Goal: Check status: Check status

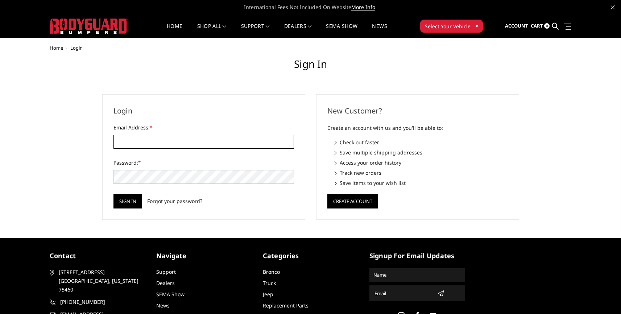
click at [185, 145] on input "Email Address: *" at bounding box center [203, 142] width 180 height 14
click at [189, 143] on input "Email Address: *" at bounding box center [203, 142] width 180 height 14
type input "[EMAIL_ADDRESS][DOMAIN_NAME]"
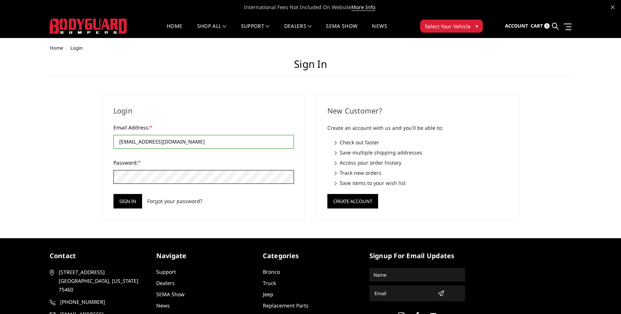
click at [113, 194] on input "Sign in" at bounding box center [127, 201] width 29 height 14
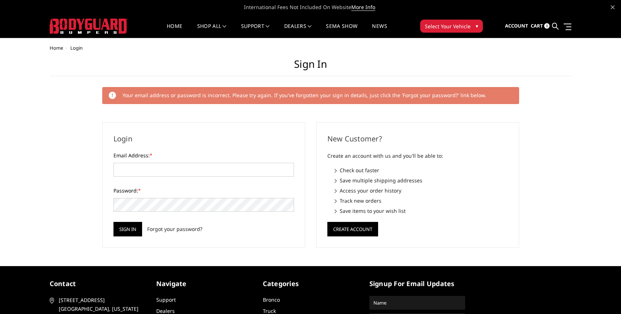
click at [171, 124] on div "Login Email Address: * Password: * Sign in Forgot your password?" at bounding box center [203, 184] width 203 height 125
click at [169, 149] on div "Login Email Address: * Password: * Sign in Forgot your password?" at bounding box center [203, 184] width 203 height 125
click at [163, 179] on form "Email Address: * Password: * Sign in Forgot your password?" at bounding box center [203, 193] width 180 height 85
click at [163, 172] on input "Email Address: *" at bounding box center [203, 170] width 180 height 14
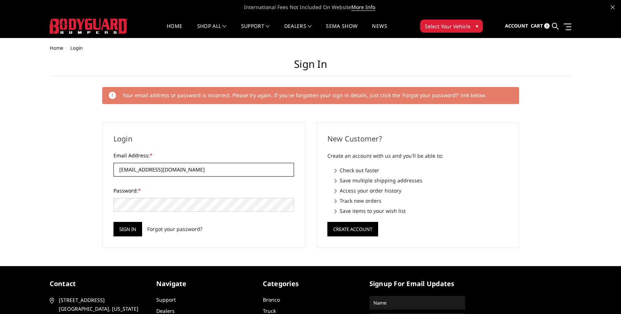
type input "kirbymarino@gmail.com"
click at [113, 222] on input "Sign in" at bounding box center [127, 229] width 29 height 14
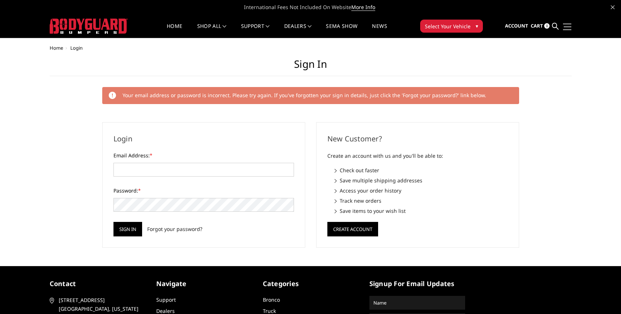
click at [565, 28] on link at bounding box center [566, 27] width 10 height 8
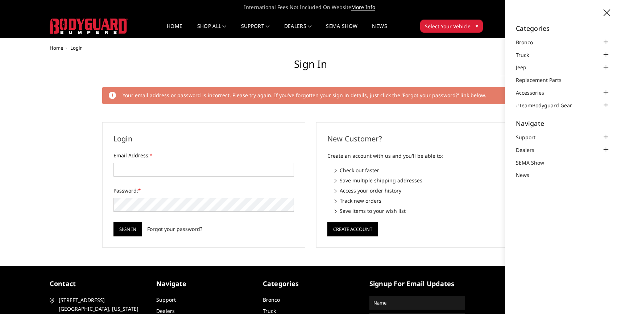
click at [356, 62] on h1 "Sign in" at bounding box center [311, 67] width 522 height 18
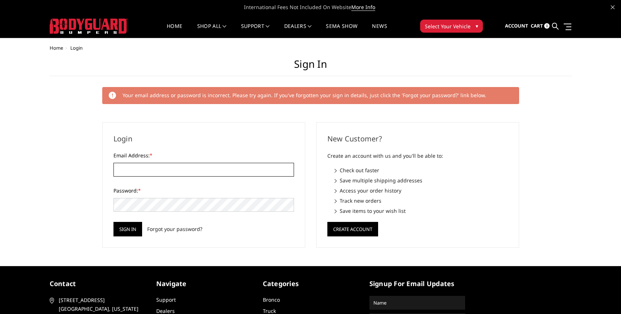
click at [169, 165] on input "Email Address: *" at bounding box center [203, 170] width 180 height 14
type input "kirbymarino@gmail.com"
click at [183, 231] on link "Forgot your password?" at bounding box center [174, 229] width 55 height 8
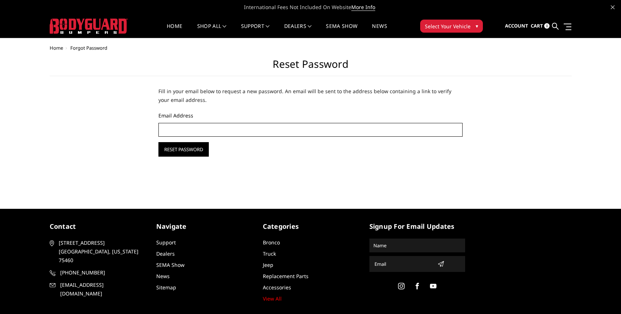
click at [200, 136] on input "Email Address" at bounding box center [310, 130] width 304 height 14
type input "[EMAIL_ADDRESS][DOMAIN_NAME]"
click at [190, 149] on input "Reset Password" at bounding box center [183, 149] width 50 height 14
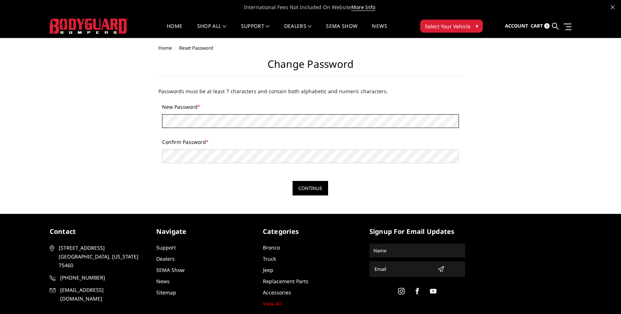
click at [292, 181] on input "Continue" at bounding box center [310, 188] width 36 height 14
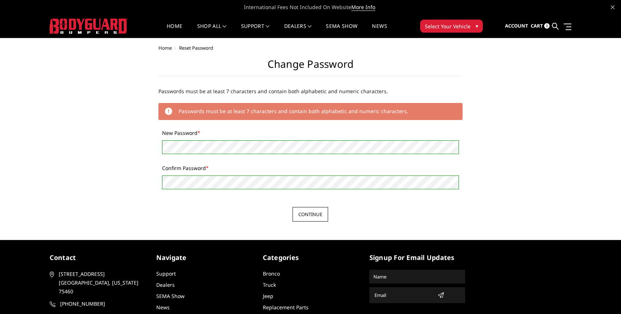
click at [306, 215] on input "Continue" at bounding box center [310, 214] width 36 height 14
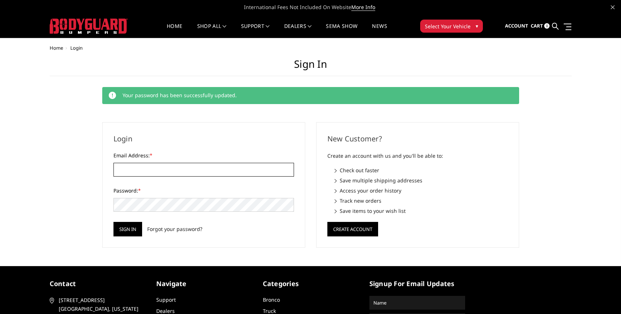
click at [193, 170] on input "Email Address: *" at bounding box center [203, 170] width 180 height 14
type input "kirbymarino@gmail.com"
click at [113, 222] on input "Sign in" at bounding box center [127, 229] width 29 height 14
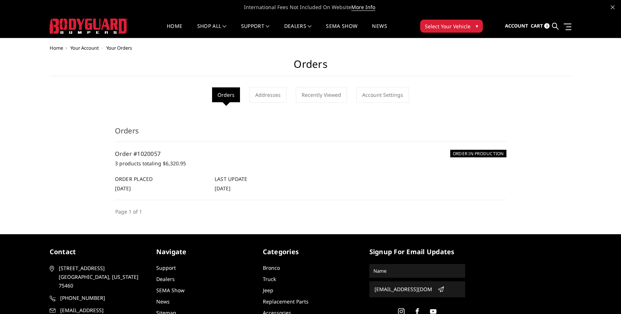
click at [149, 175] on h6 "Order Placed" at bounding box center [161, 179] width 92 height 8
click at [216, 187] on span "[DATE]" at bounding box center [223, 188] width 16 height 7
click at [277, 101] on link "Addresses" at bounding box center [267, 95] width 37 height 16
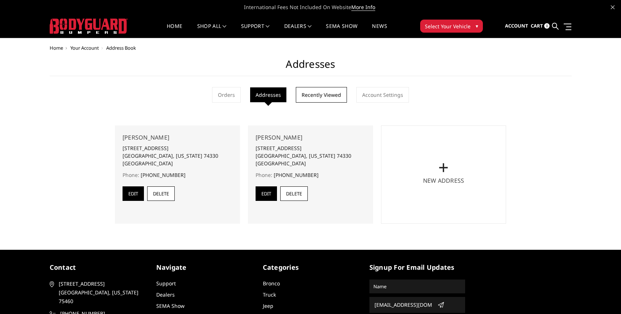
click at [331, 97] on link "Recently Viewed" at bounding box center [321, 95] width 51 height 16
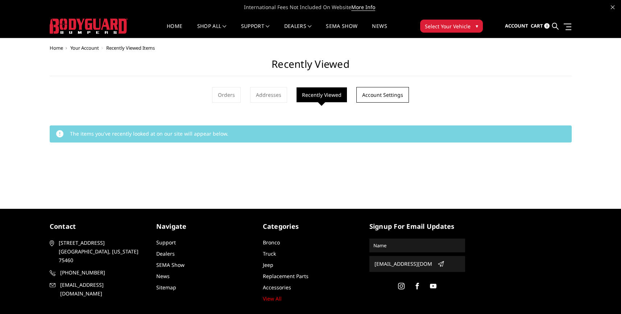
click at [371, 97] on link "Account Settings" at bounding box center [382, 95] width 53 height 16
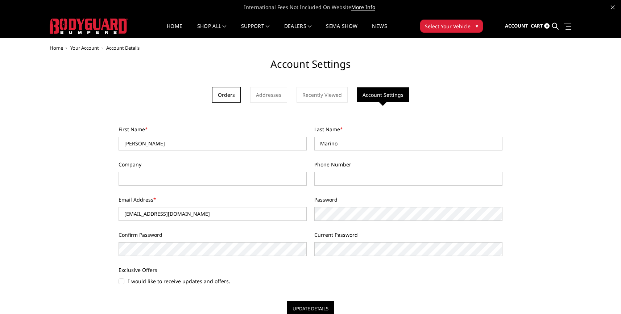
click at [230, 98] on link "Orders" at bounding box center [226, 95] width 29 height 16
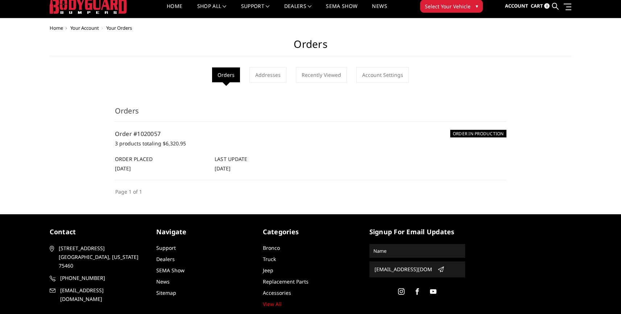
scroll to position [21, 0]
